Goal: Obtain resource: Obtain resource

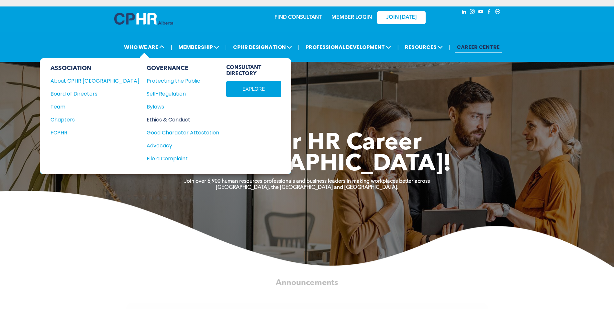
click at [147, 122] on div "Ethics & Conduct" at bounding box center [179, 120] width 65 height 8
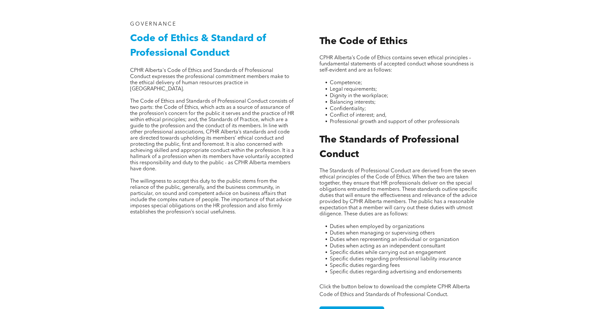
scroll to position [388, 0]
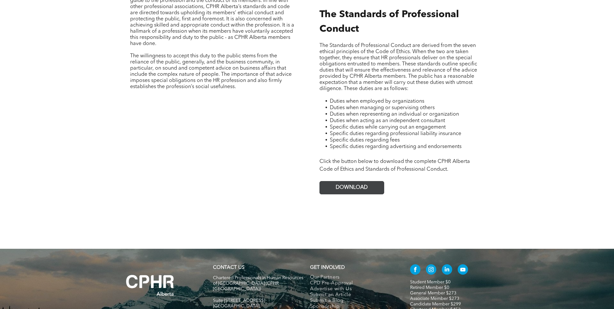
click at [361, 184] on span "DOWNLOAD" at bounding box center [352, 187] width 32 height 6
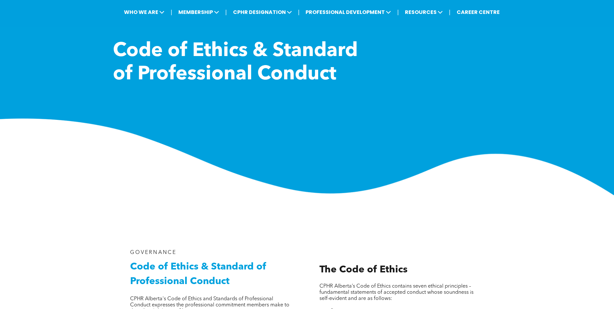
scroll to position [0, 0]
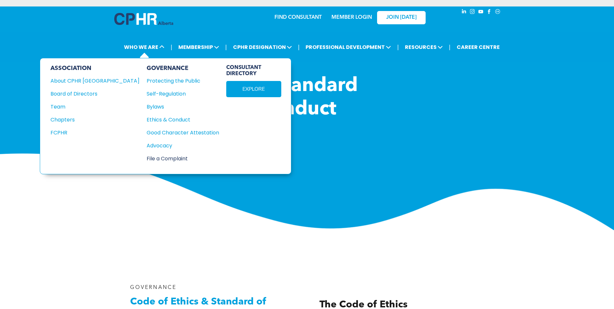
click at [147, 159] on div "File a Complaint" at bounding box center [179, 158] width 65 height 8
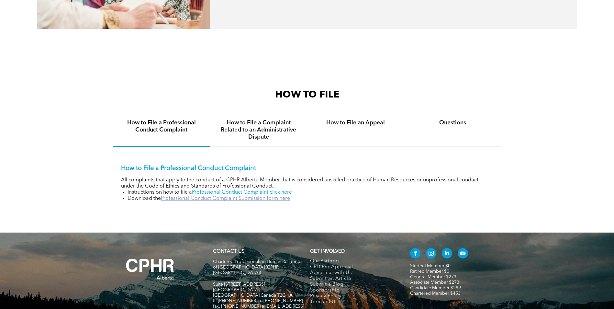
scroll to position [388, 0]
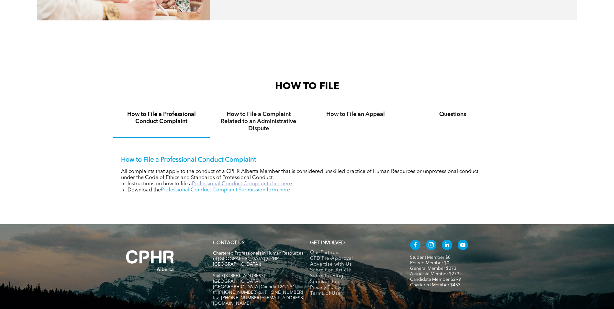
click at [245, 184] on link "Professional Conduct Complaint click here" at bounding box center [242, 183] width 100 height 5
